Goal: Task Accomplishment & Management: Complete application form

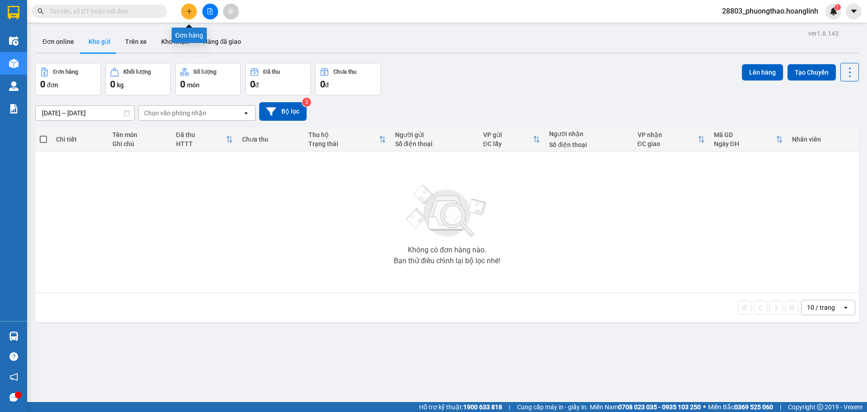
click at [187, 11] on icon "plus" at bounding box center [189, 11] width 6 height 6
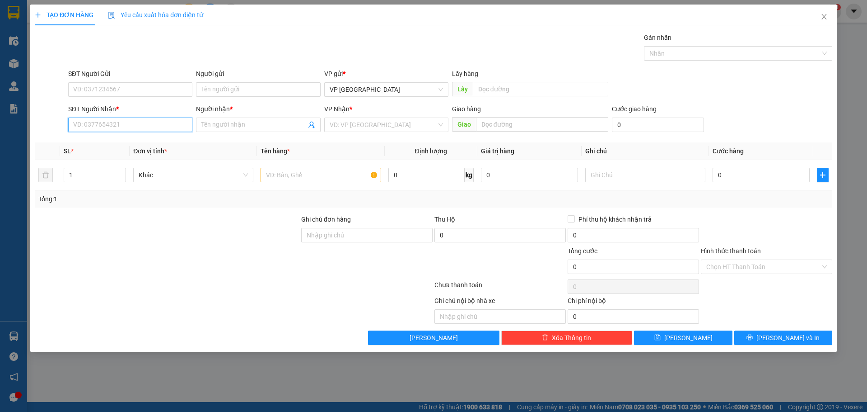
click at [122, 125] on input "SĐT Người Nhận *" at bounding box center [130, 124] width 124 height 14
type input "8"
click at [122, 125] on input "555" at bounding box center [130, 124] width 124 height 14
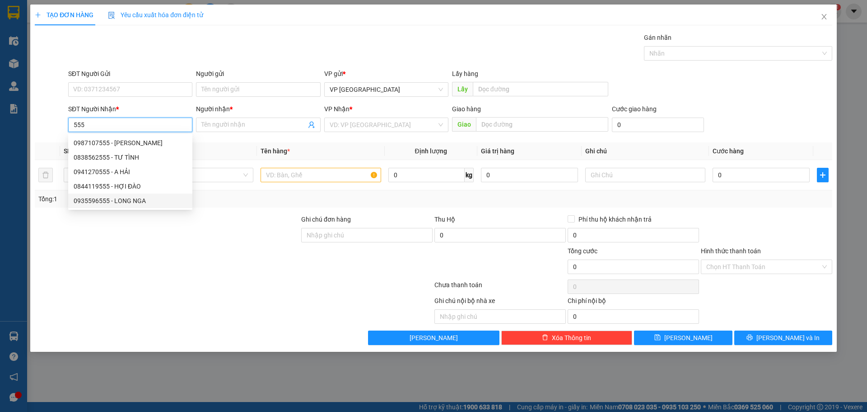
click at [139, 200] on div "0935596555 - LONG NGA" at bounding box center [130, 201] width 113 height 10
type input "0935596555"
type input "LONG NGA"
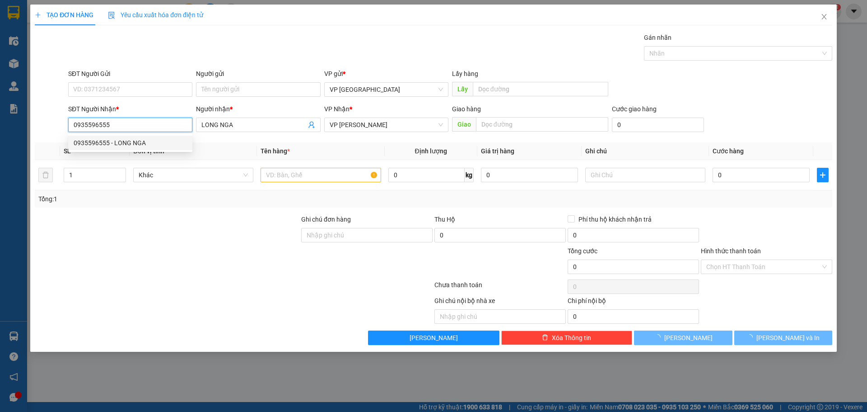
type input "50.000"
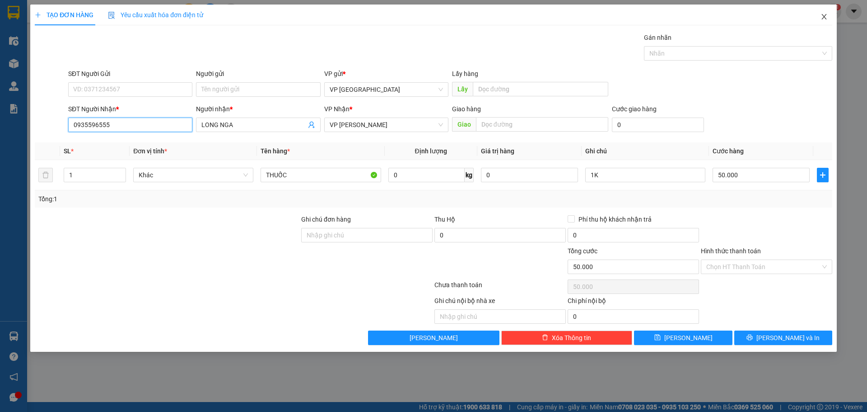
type input "0935596555"
click at [826, 14] on icon "close" at bounding box center [824, 16] width 7 height 7
